Goal: Information Seeking & Learning: Learn about a topic

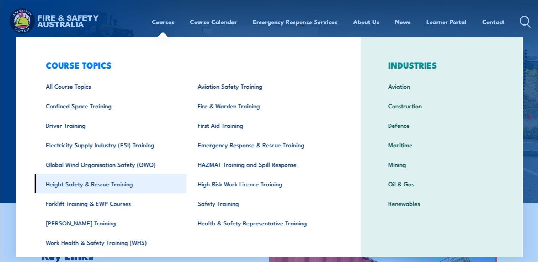
scroll to position [22, 0]
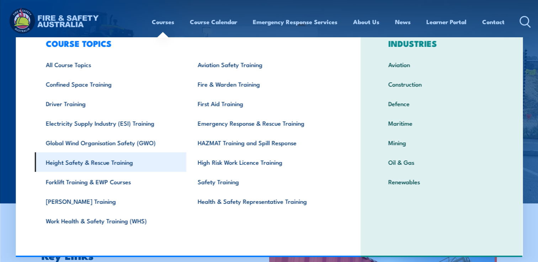
click at [105, 161] on link "Height Safety & Rescue Training" at bounding box center [110, 162] width 152 height 20
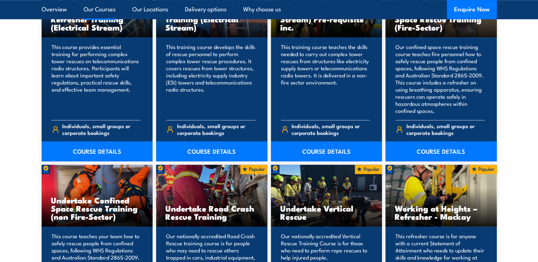
scroll to position [533, 0]
